Goal: Information Seeking & Learning: Learn about a topic

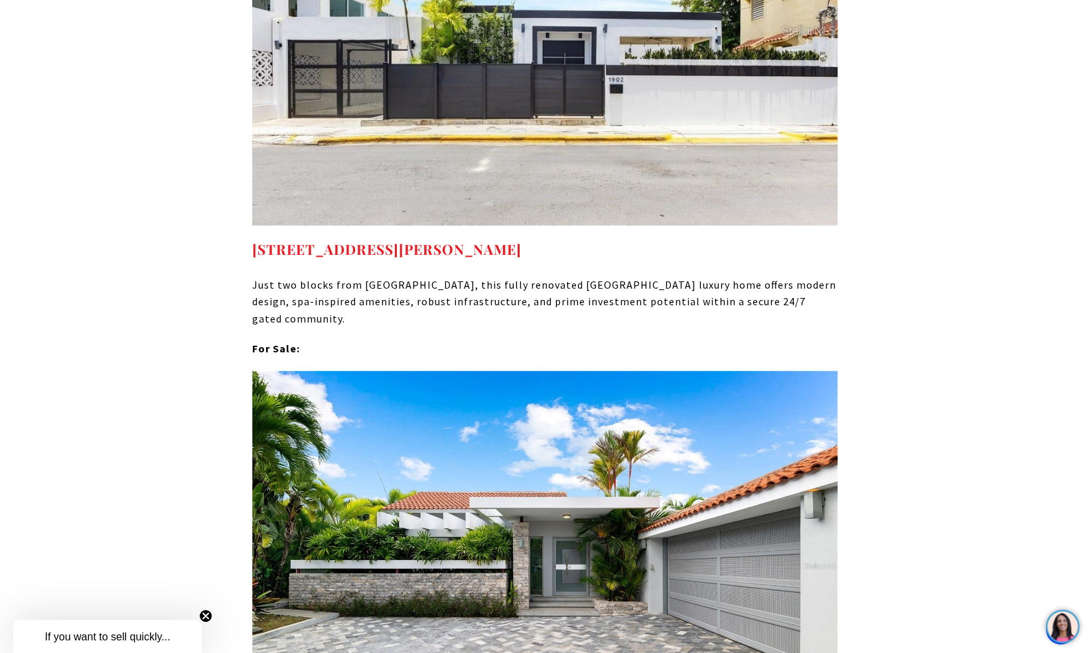
scroll to position [5851, 0]
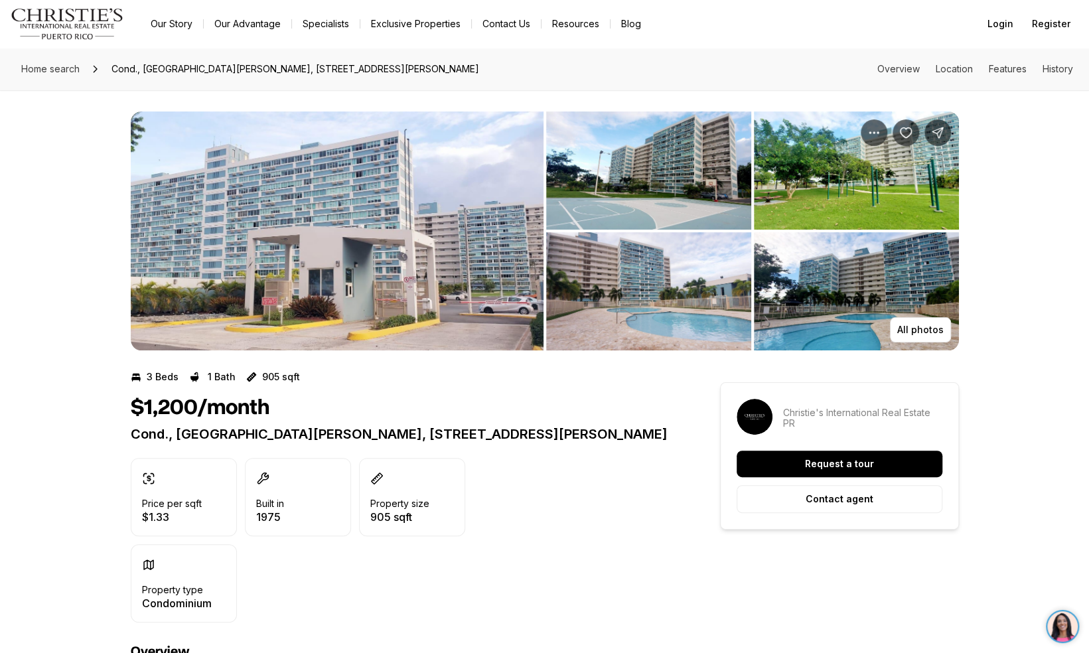
click at [333, 247] on img "View image gallery" at bounding box center [337, 230] width 413 height 239
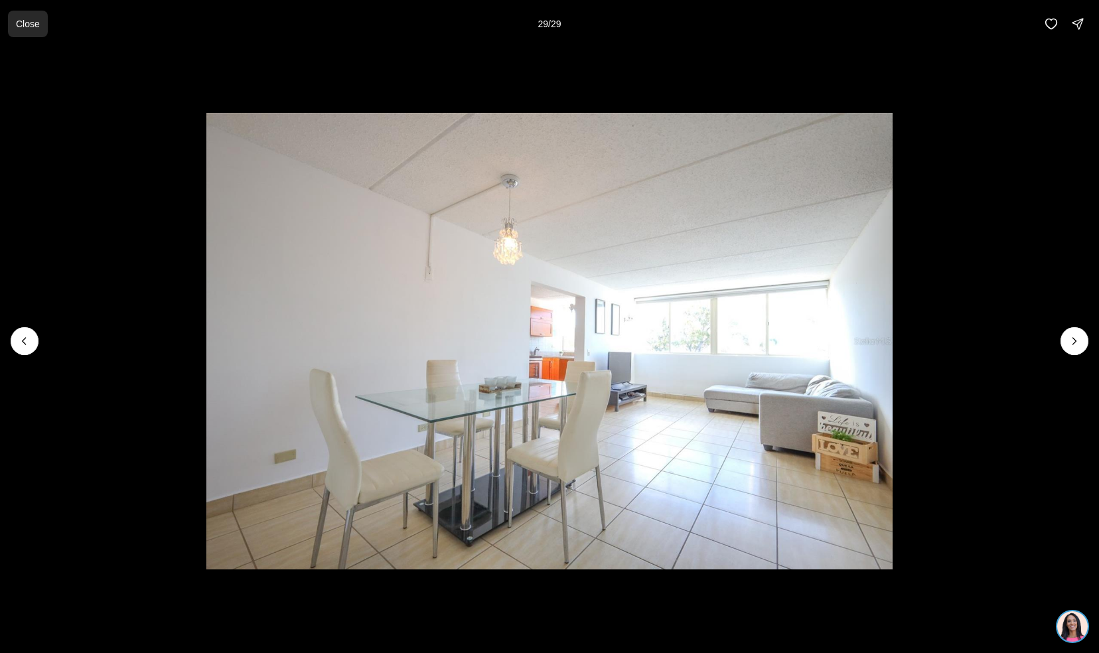
click at [24, 34] on button "Close" at bounding box center [28, 24] width 40 height 27
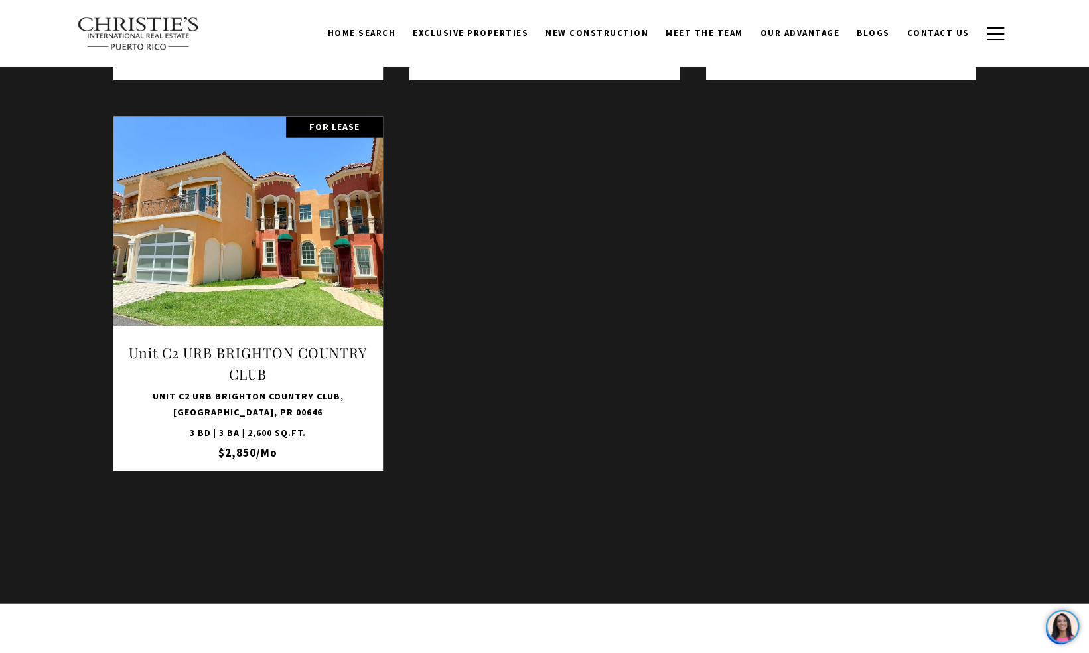
scroll to position [2074, 0]
